Goal: Communication & Community: Participate in discussion

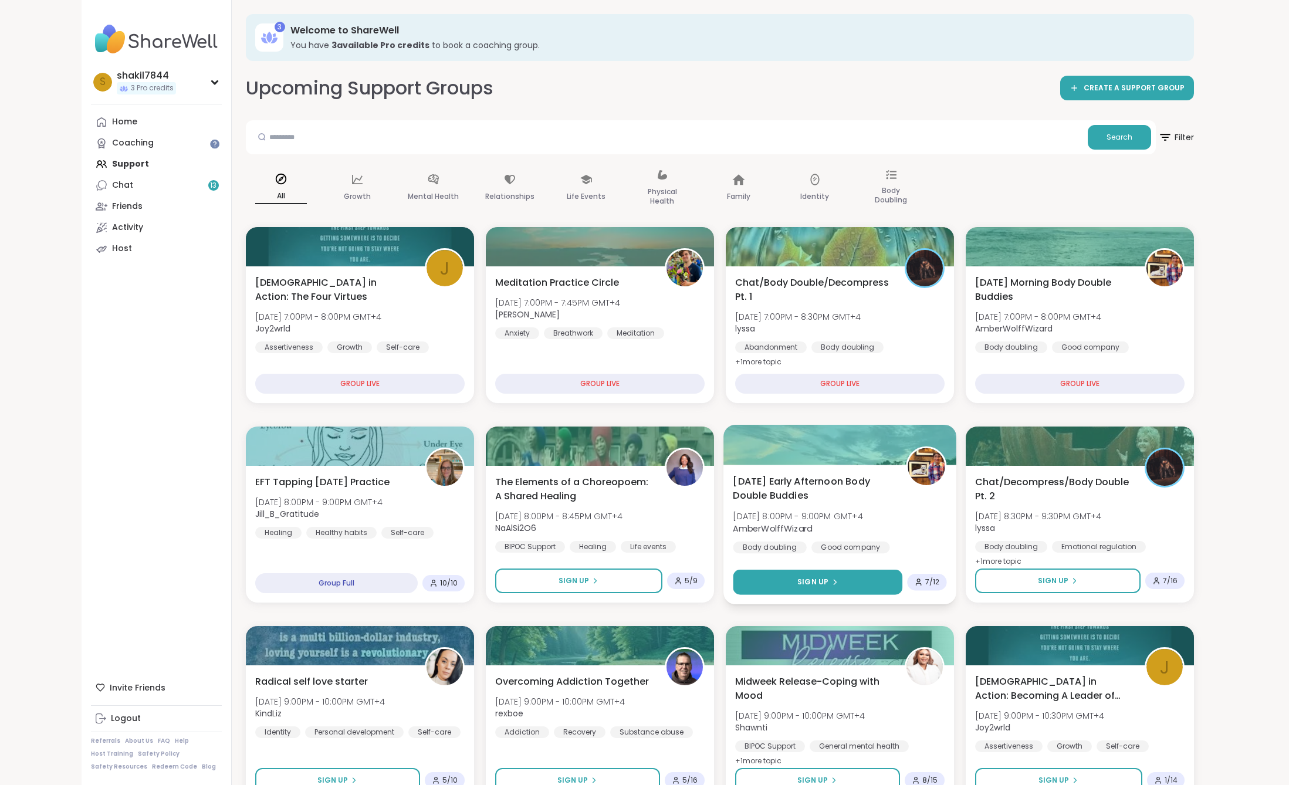
click at [843, 588] on button "Sign Up" at bounding box center [818, 582] width 170 height 25
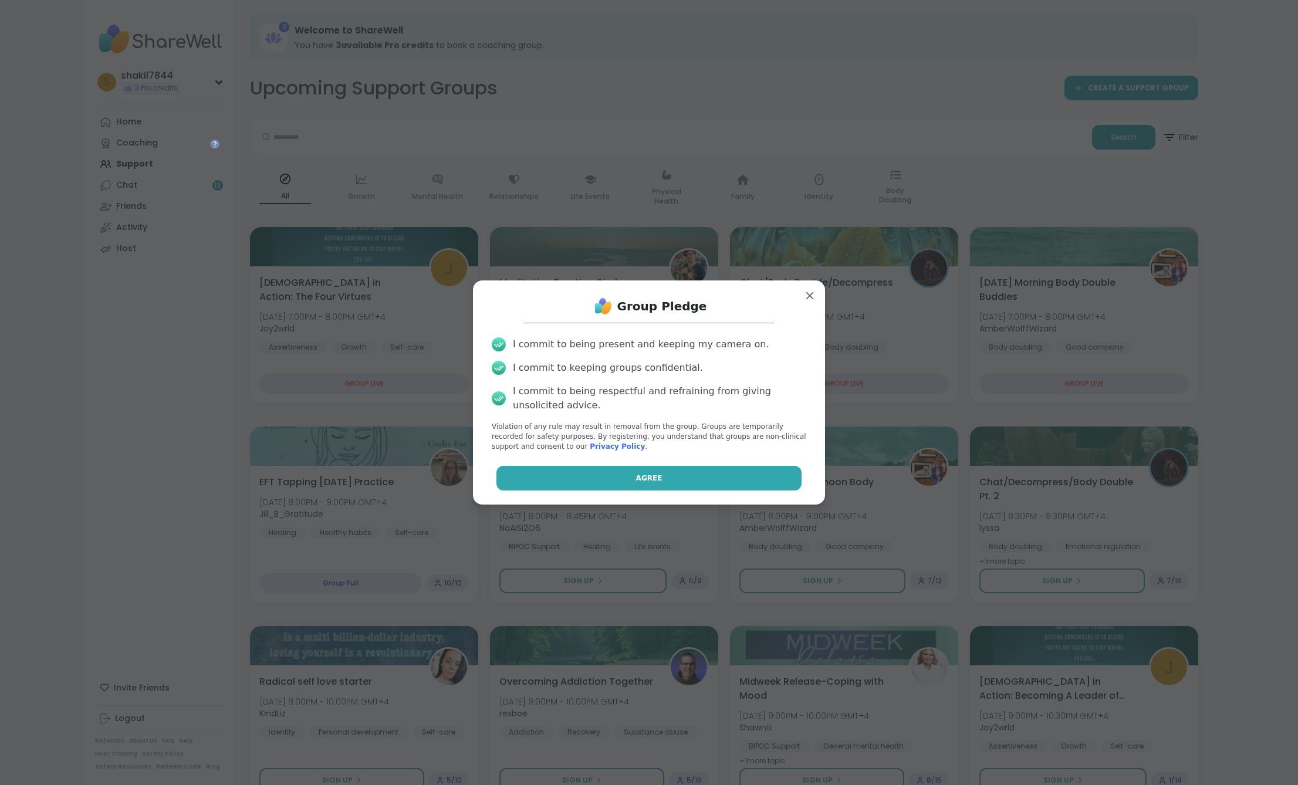
click at [760, 481] on button "Agree" at bounding box center [649, 478] width 306 height 25
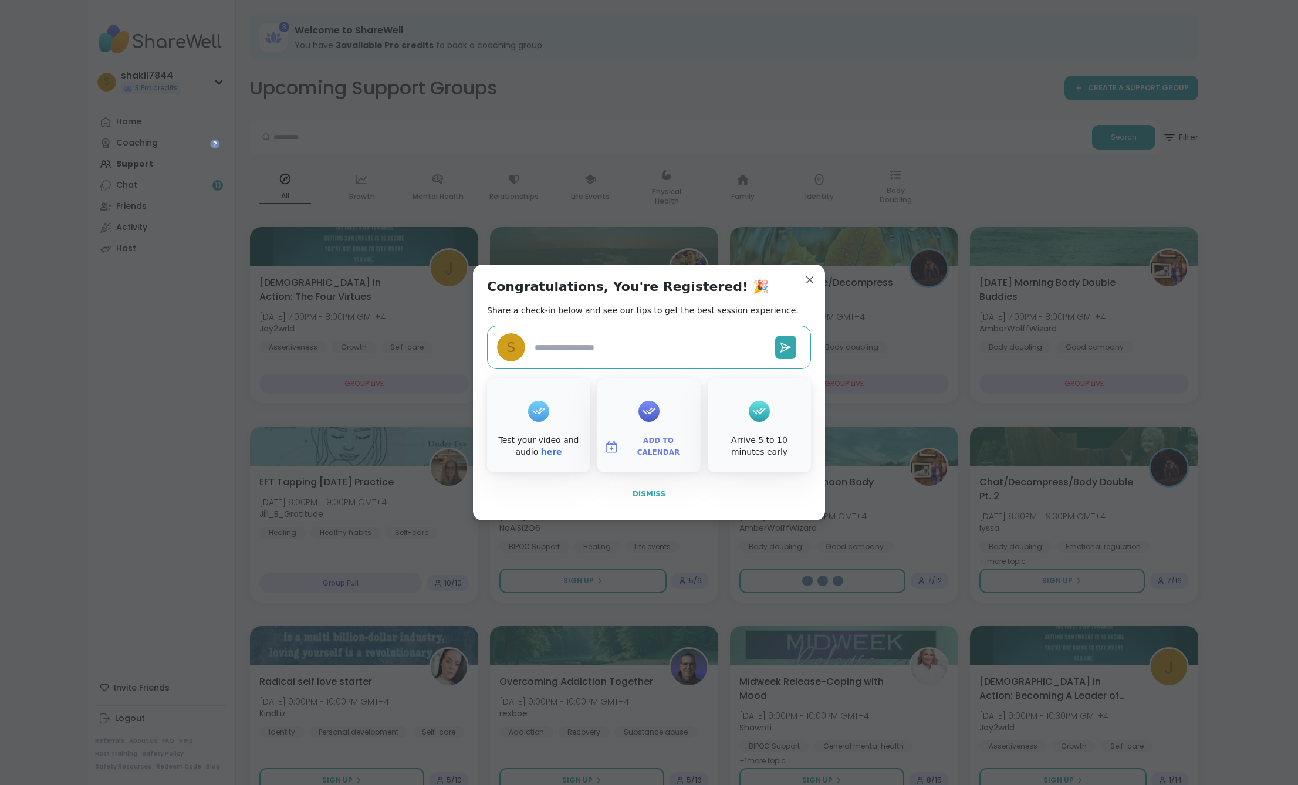
type textarea "*"
click at [645, 496] on span "Dismiss" at bounding box center [648, 494] width 33 height 8
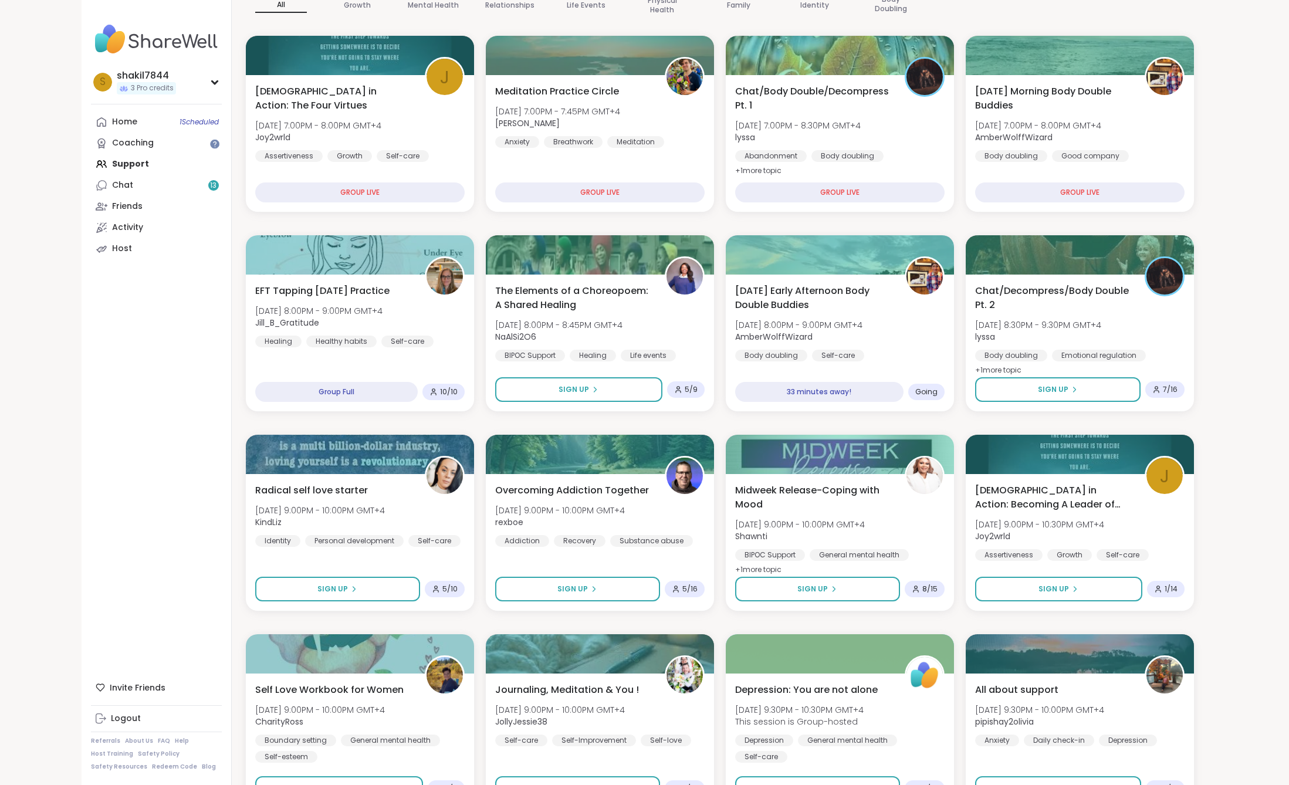
scroll to position [252, 0]
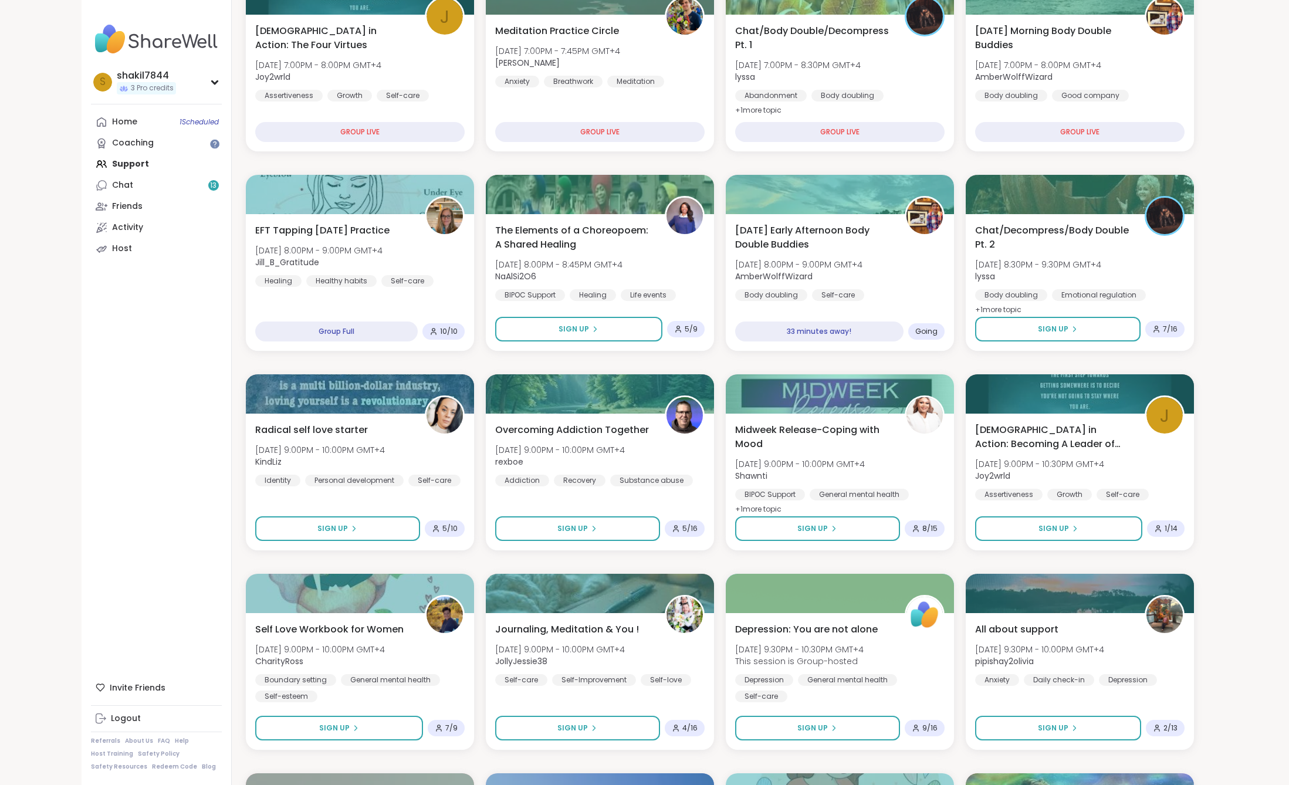
click at [146, 443] on div "s shakil7844 3 Pro credits Profile Membership Settings Help Home 1 Scheduled Co…" at bounding box center [157, 392] width 150 height 785
click at [171, 195] on link "Chat 13" at bounding box center [156, 185] width 131 height 21
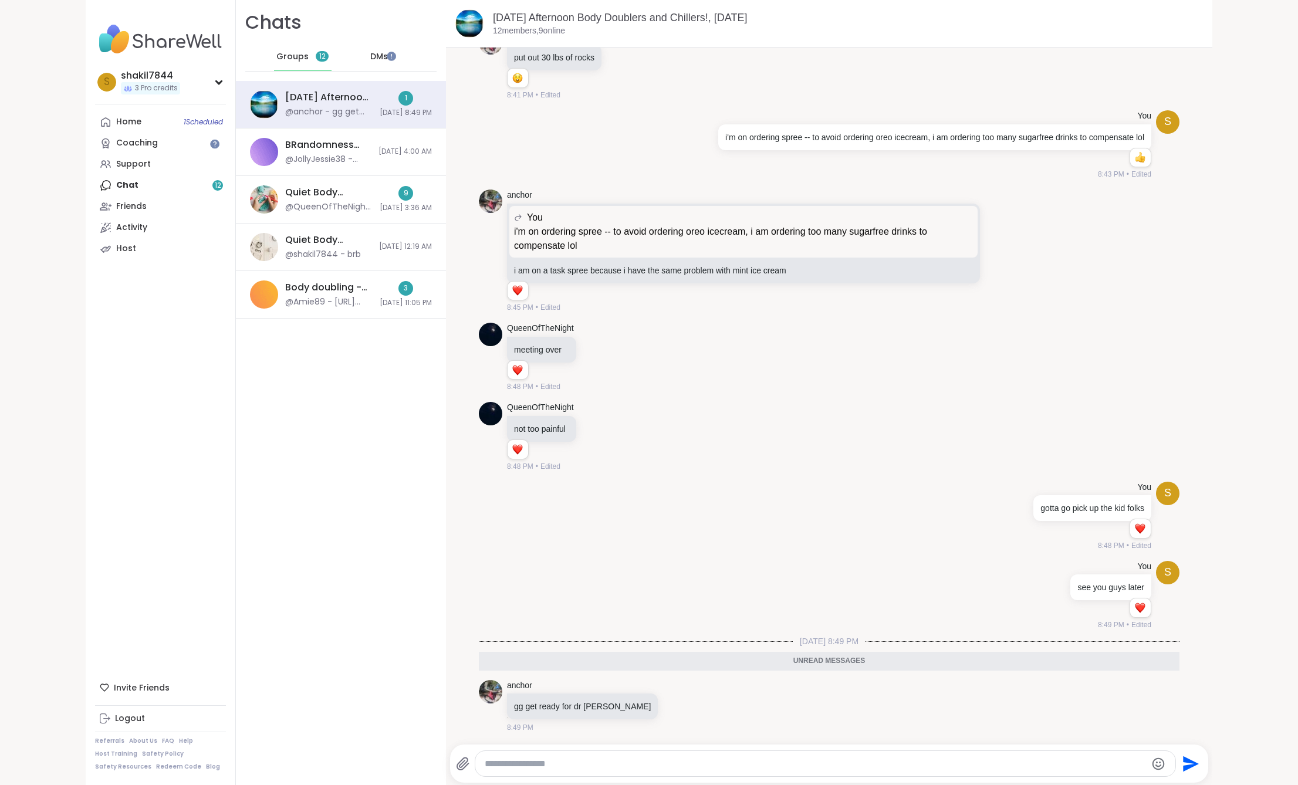
click at [378, 53] on div "DMs" at bounding box center [379, 57] width 57 height 28
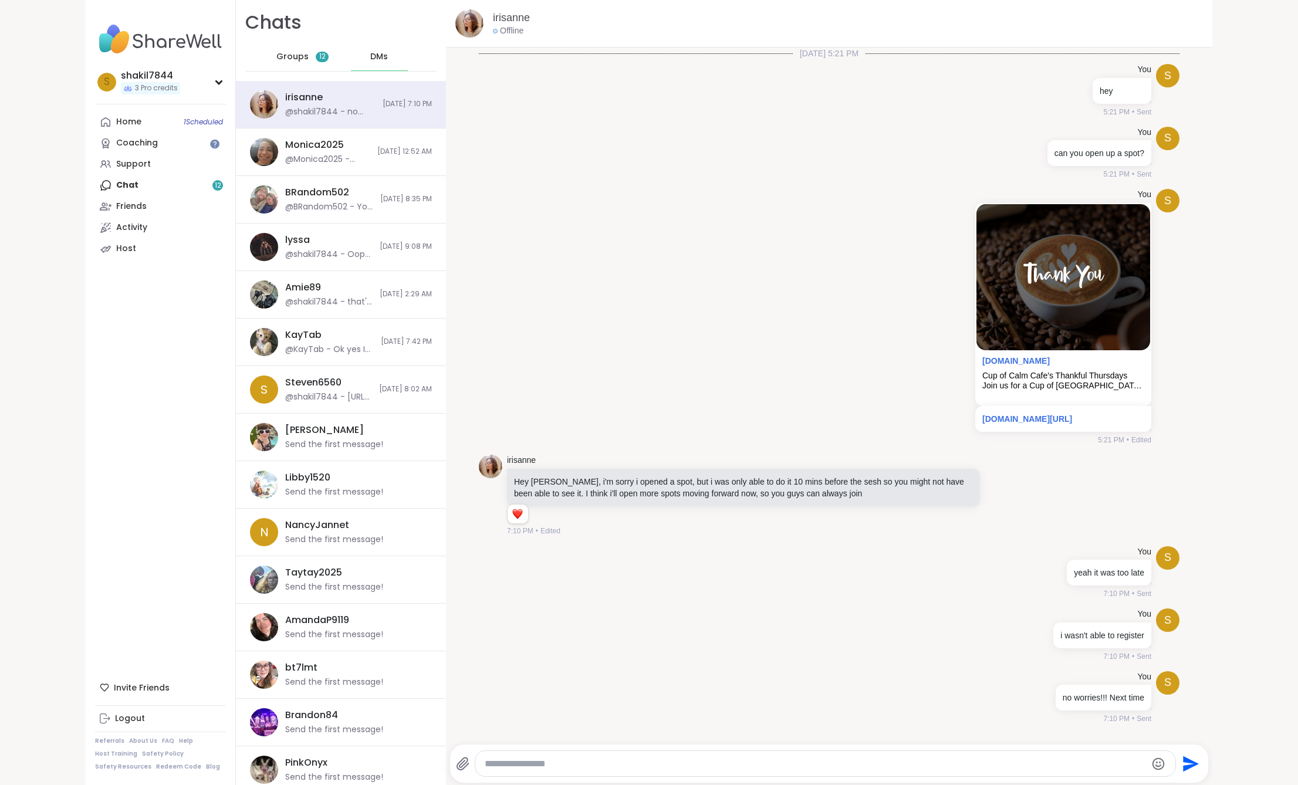
click at [290, 58] on span "Groups" at bounding box center [292, 57] width 32 height 12
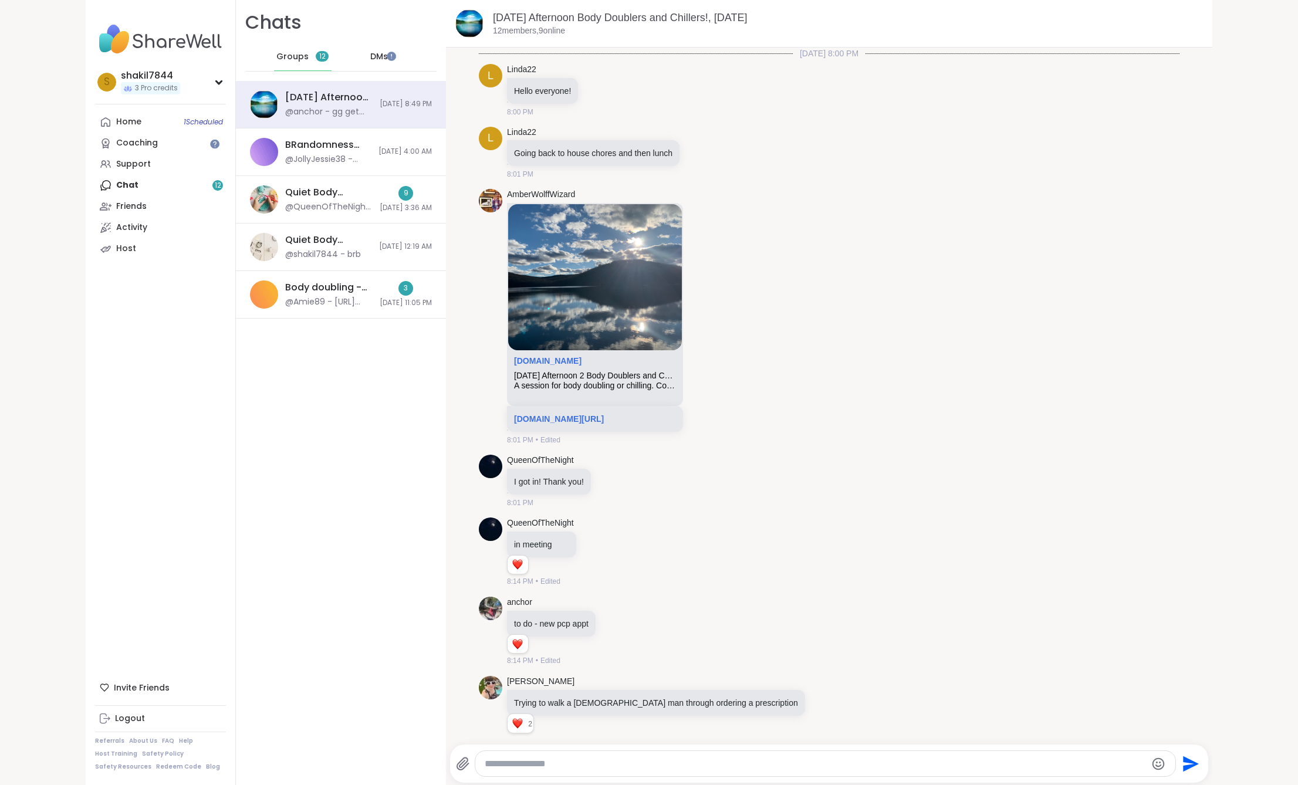
scroll to position [804, 0]
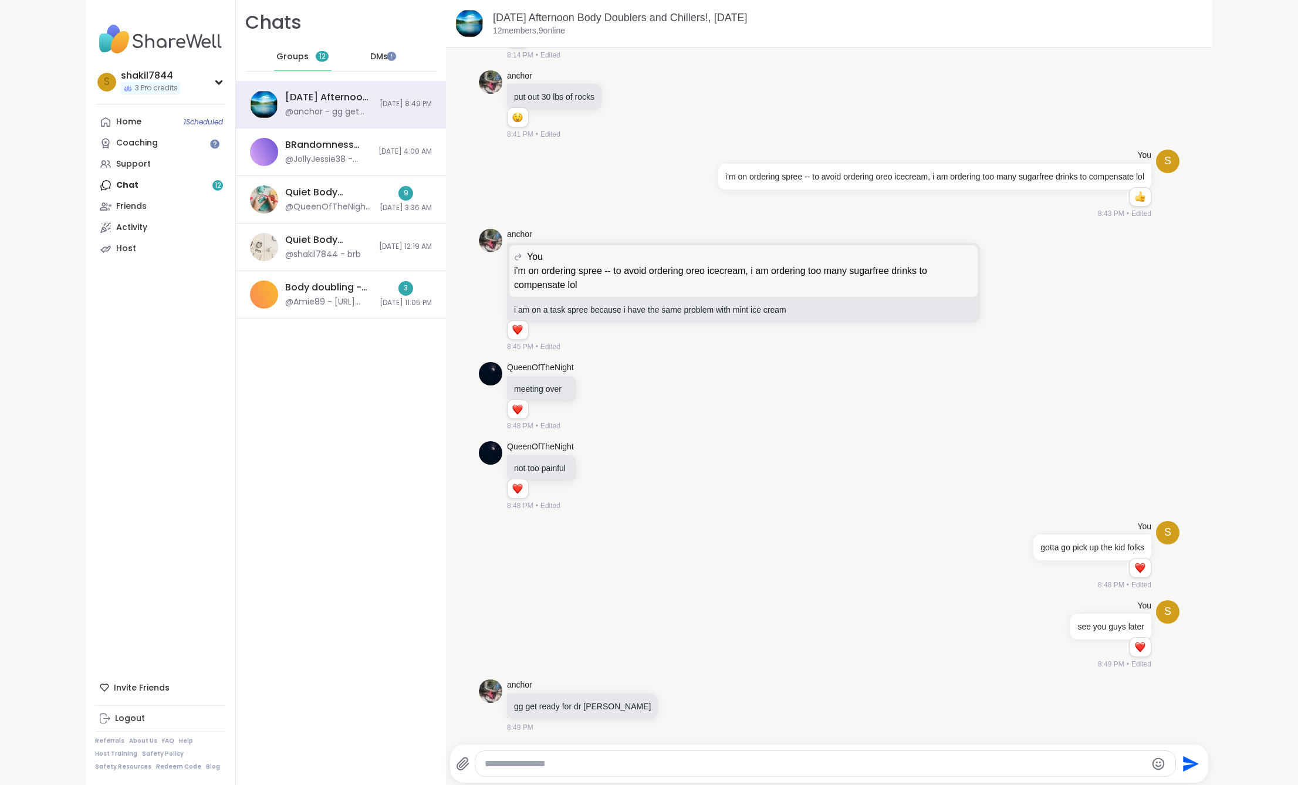
click at [341, 524] on div "Chats Groups 12 DMs [DATE] Afternoon Body Doublers and Chillers!, [DATE] @ancho…" at bounding box center [341, 392] width 210 height 785
click at [343, 524] on div "Chats Groups 12 DMs [DATE] Afternoon Body Doublers and Chillers!, [DATE] @ancho…" at bounding box center [341, 392] width 210 height 785
